Goal: Task Accomplishment & Management: Manage account settings

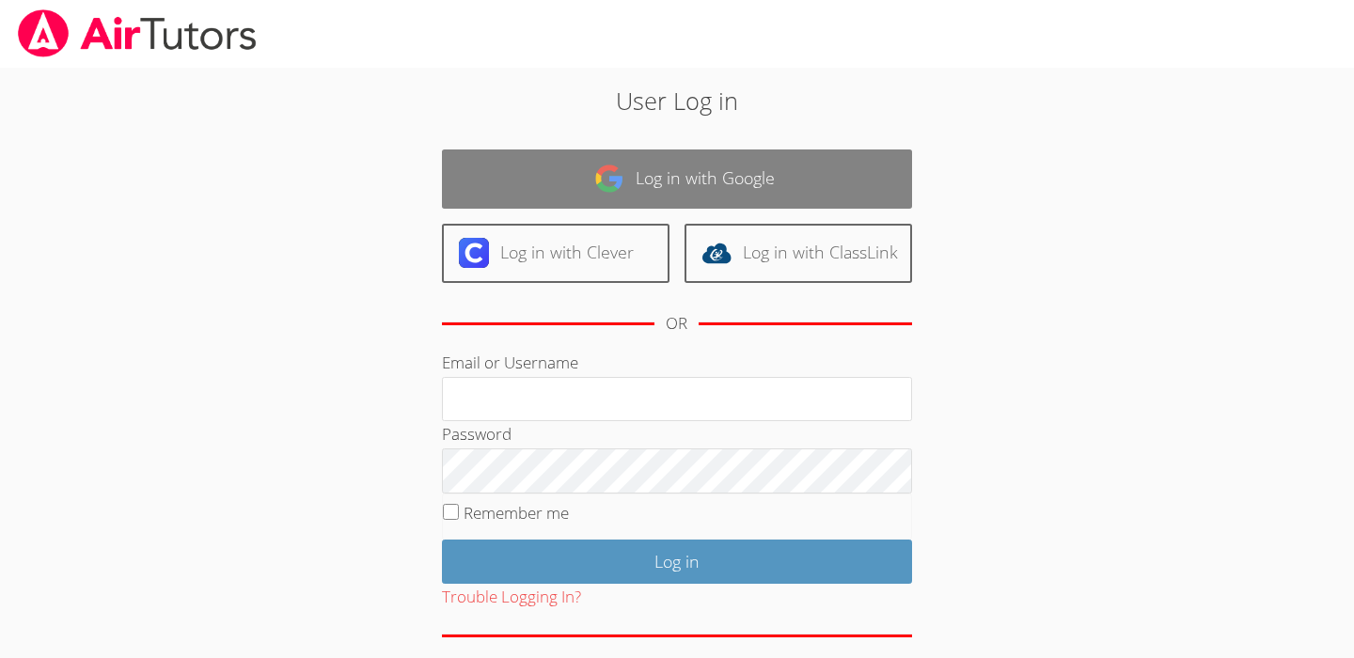
click at [745, 170] on link "Log in with Google" at bounding box center [677, 179] width 470 height 59
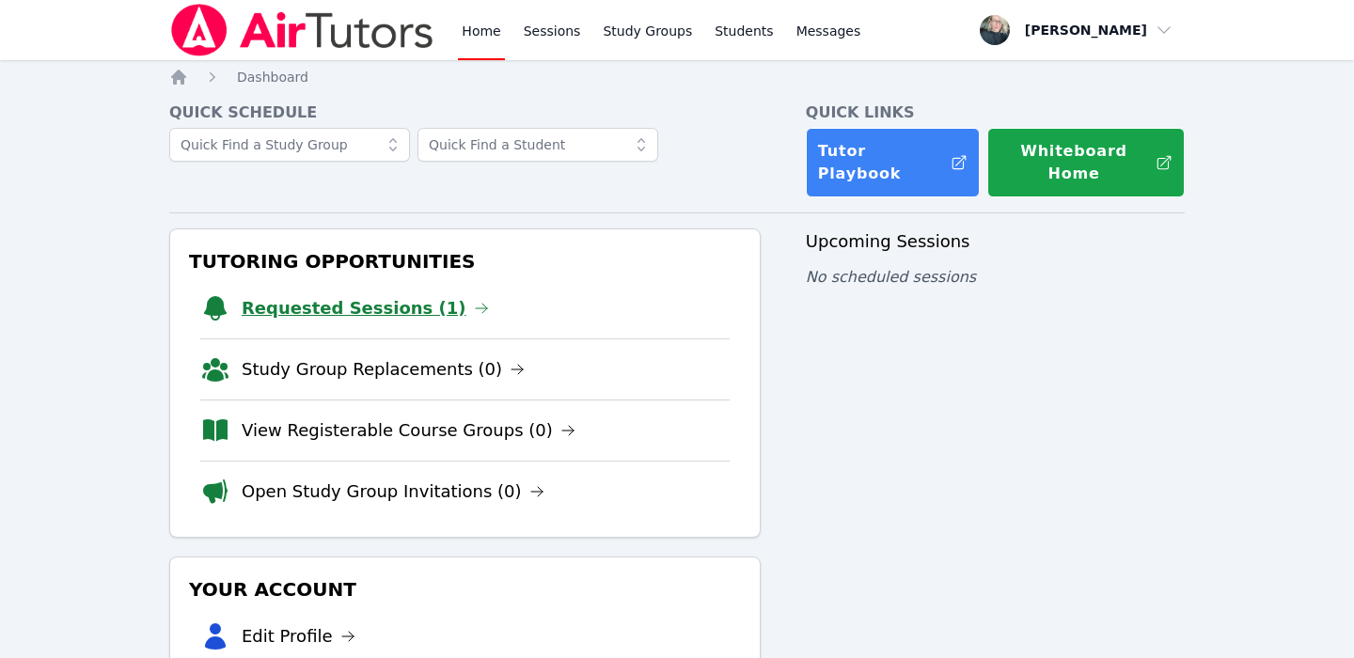
click at [307, 295] on link "Requested Sessions (1)" at bounding box center [365, 308] width 247 height 26
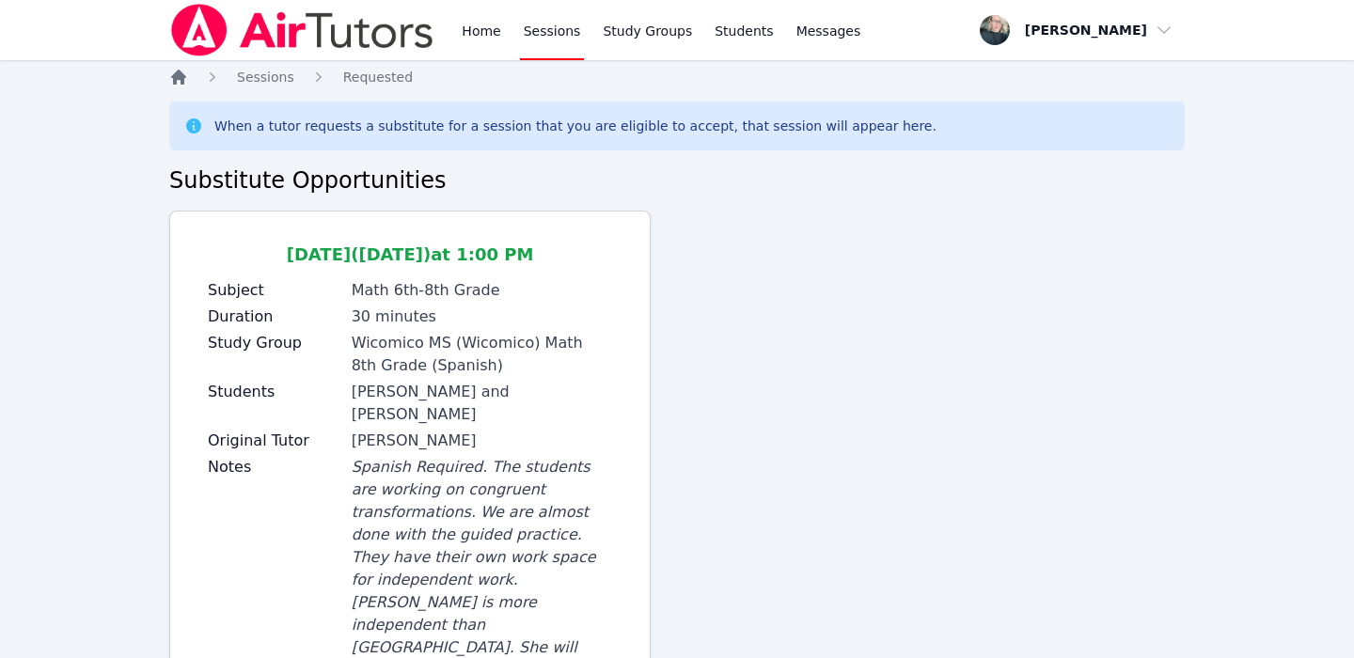
click at [177, 73] on icon "Breadcrumb" at bounding box center [178, 77] width 15 height 15
